Goal: Information Seeking & Learning: Learn about a topic

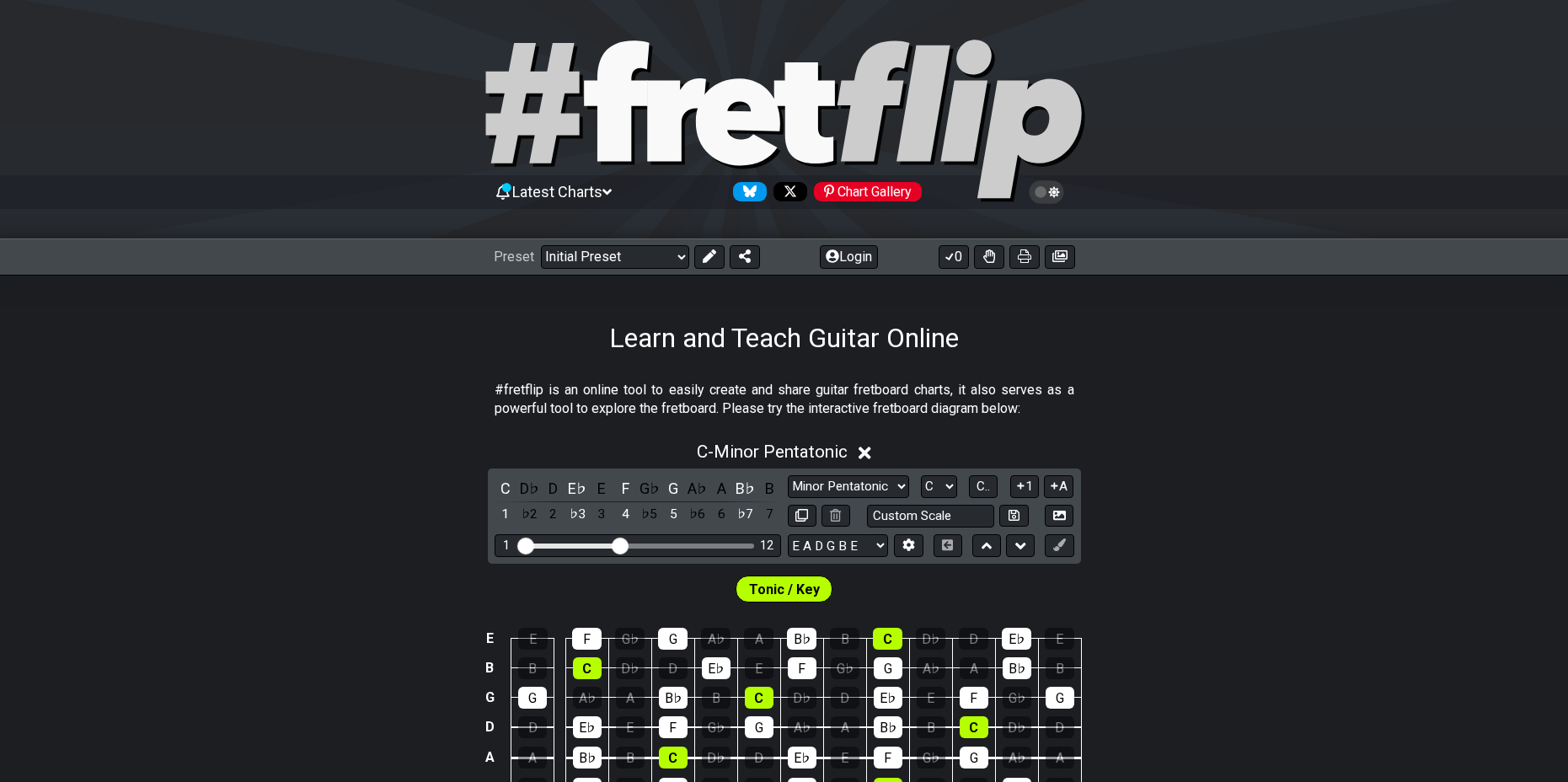
select select "Major / [PERSON_NAME]"
